Goal: Navigation & Orientation: Find specific page/section

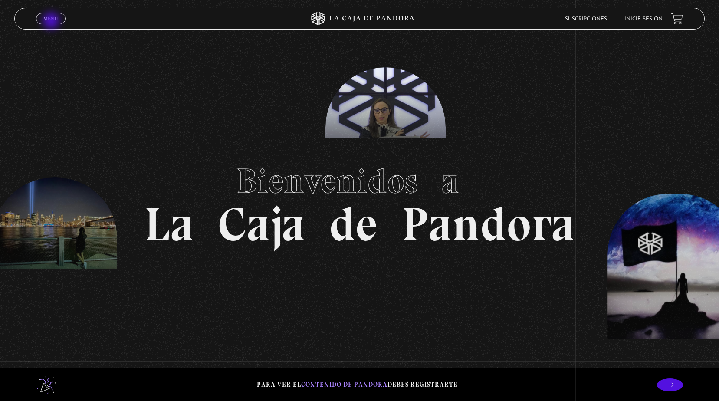
click at [52, 21] on span "Menu" at bounding box center [50, 18] width 14 height 5
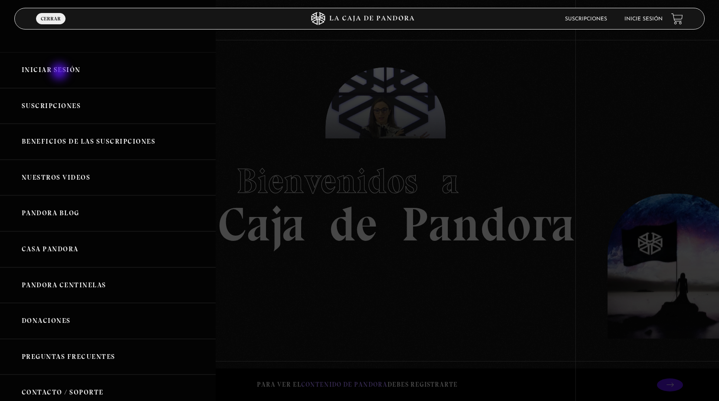
click at [60, 72] on link "Iniciar Sesión" at bounding box center [108, 70] width 216 height 36
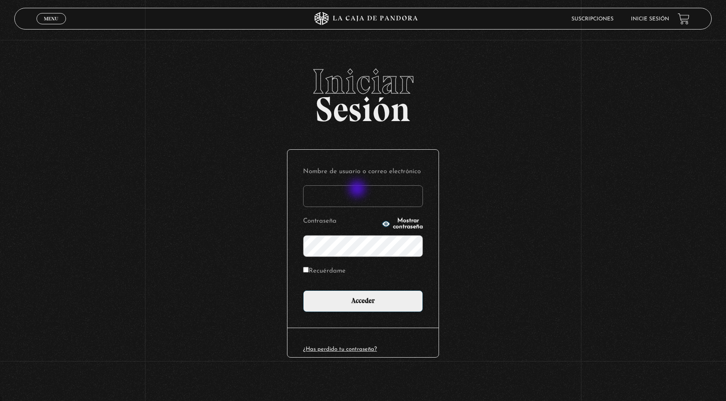
click at [358, 190] on input "Nombre de usuario o correo electrónico" at bounding box center [363, 196] width 120 height 22
type input "[EMAIL_ADDRESS][DOMAIN_NAME]"
click at [303, 290] on input "Acceder" at bounding box center [363, 301] width 120 height 22
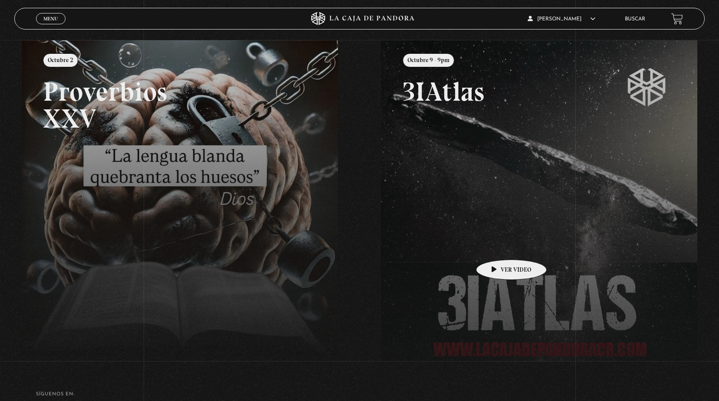
scroll to position [130, 0]
